Goal: Find specific page/section: Find specific page/section

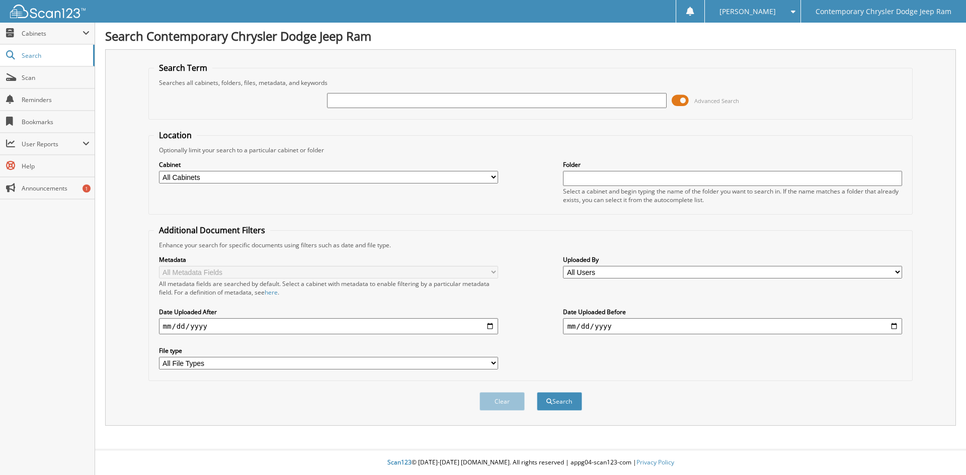
click at [409, 105] on input "text" at bounding box center [496, 100] width 339 height 15
type input "96556"
click at [537, 392] on button "Search" at bounding box center [559, 401] width 45 height 19
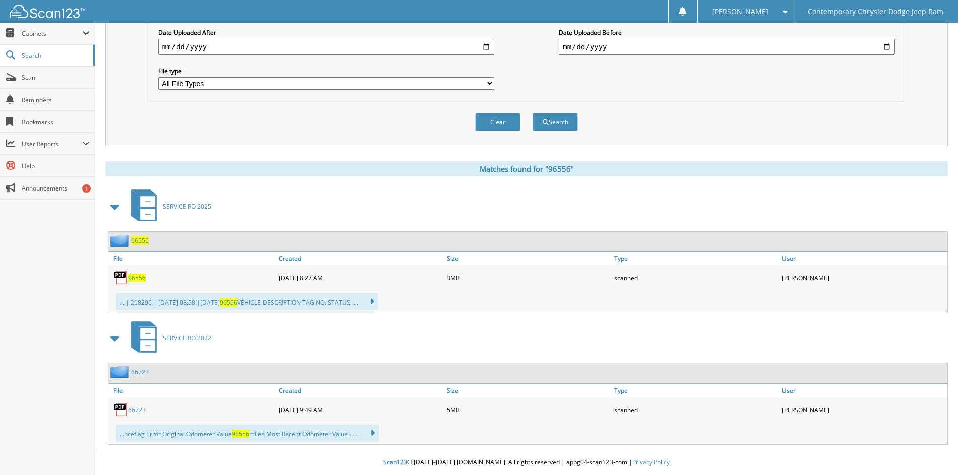
scroll to position [280, 0]
click at [137, 277] on span "96556" at bounding box center [137, 278] width 18 height 9
click at [498, 121] on button "Clear" at bounding box center [497, 122] width 45 height 19
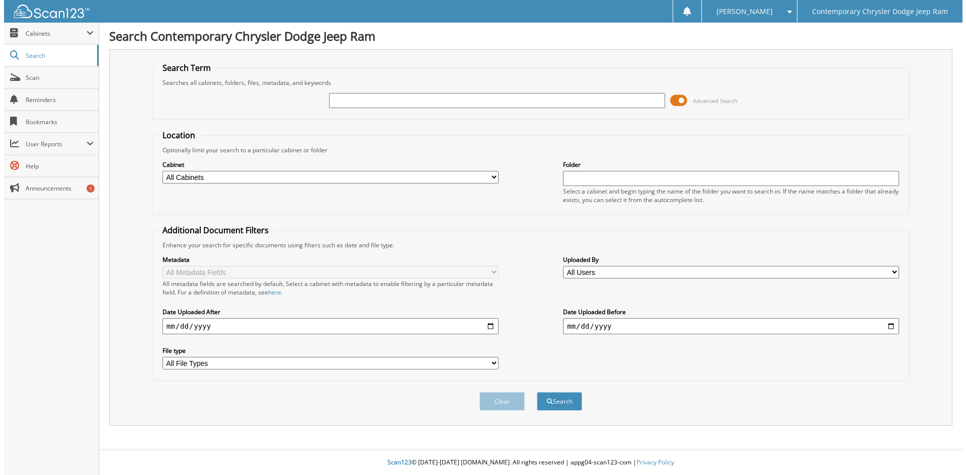
scroll to position [0, 0]
